Goal: Transaction & Acquisition: Purchase product/service

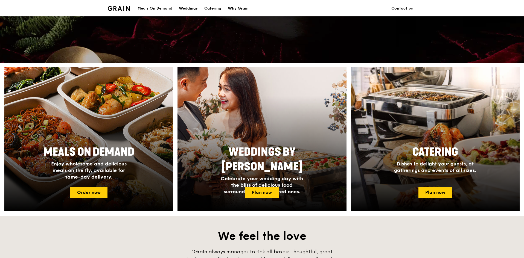
scroll to position [164, 0]
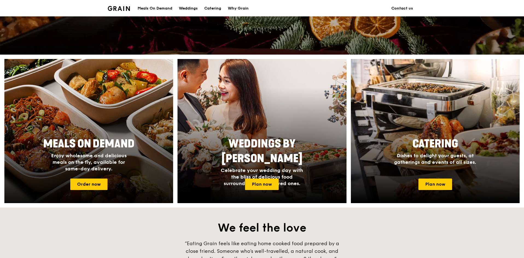
click at [95, 152] on div "Meals On Demand Enjoy wholesome and delicious meals on the fly, available for s…" at bounding box center [88, 154] width 109 height 40
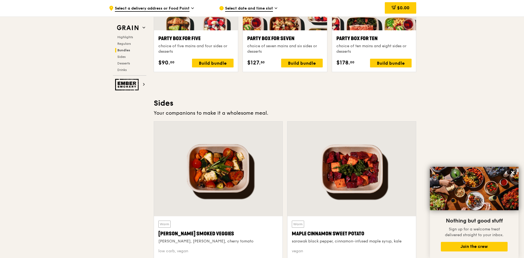
scroll to position [1143, 0]
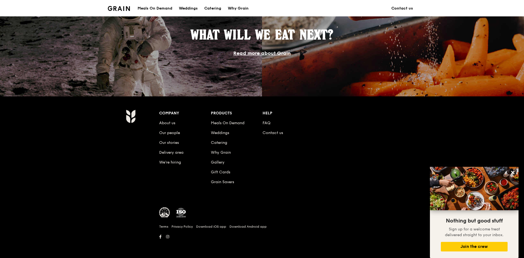
scroll to position [164, 0]
